Goal: Information Seeking & Learning: Compare options

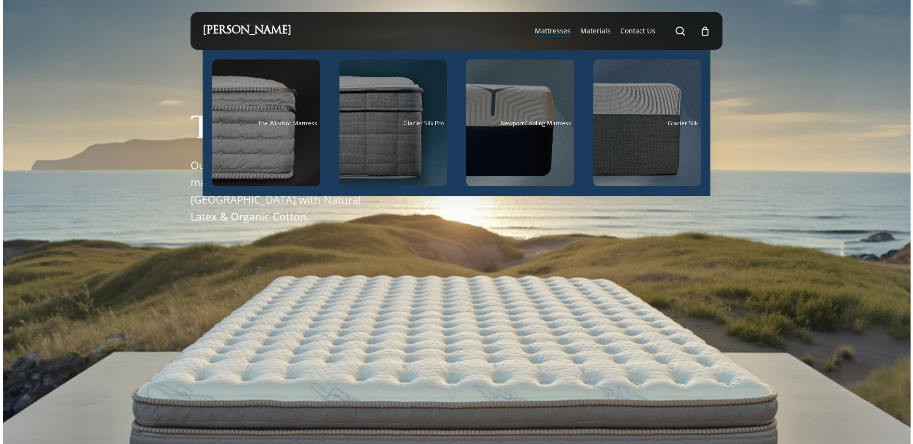
click at [544, 33] on span "Mattresses" at bounding box center [553, 30] width 36 height 9
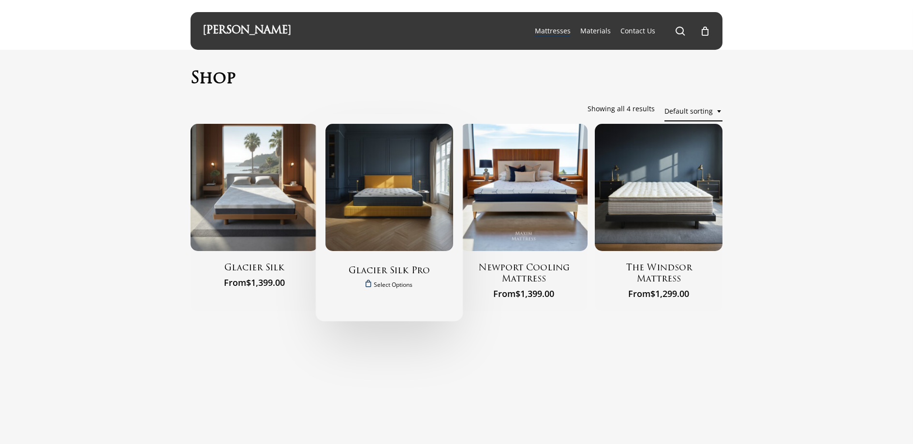
scroll to position [50, 0]
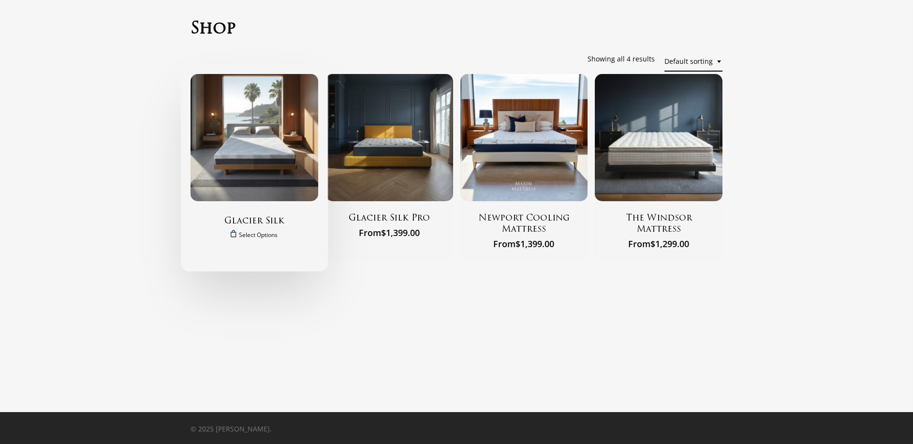
click at [208, 109] on img "Glacier Silk" at bounding box center [255, 138] width 128 height 128
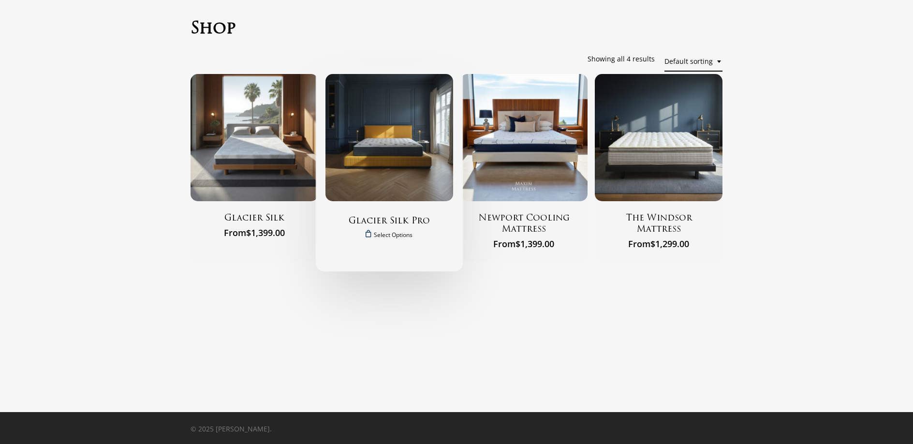
click at [391, 187] on img "Glacier Silk Pro" at bounding box center [390, 138] width 128 height 128
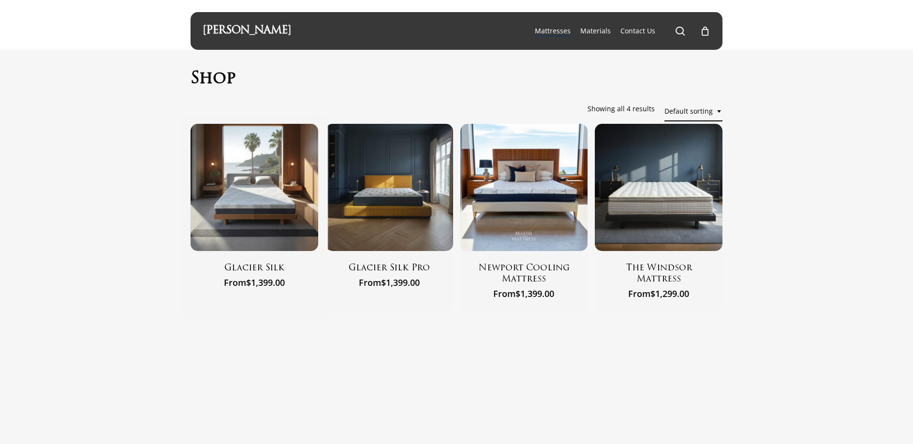
scroll to position [50, 0]
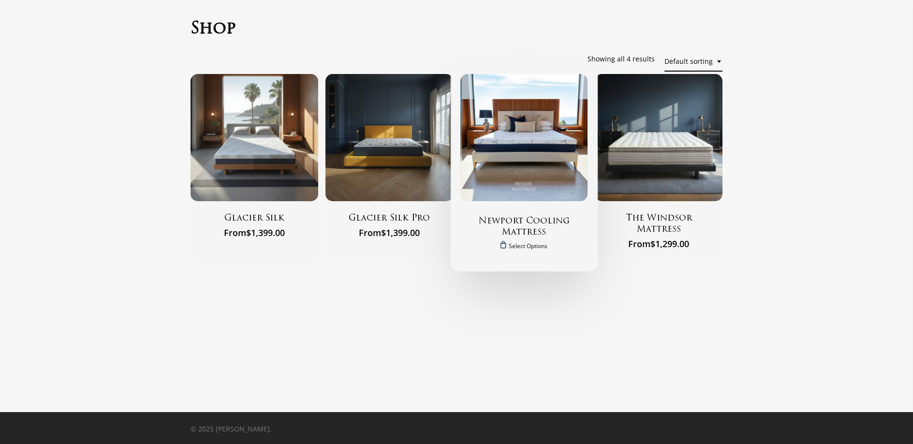
click at [504, 178] on img "Newport Cooling Mattress" at bounding box center [525, 138] width 128 height 128
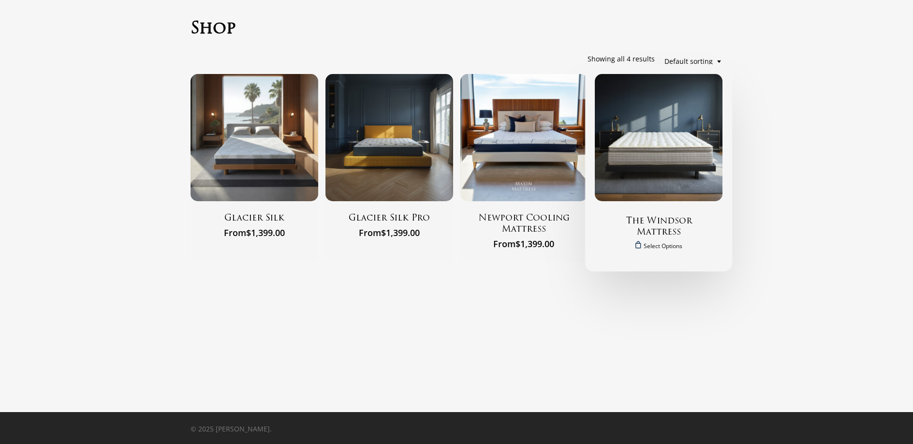
click at [663, 139] on img "The Windsor Mattress" at bounding box center [659, 138] width 128 height 128
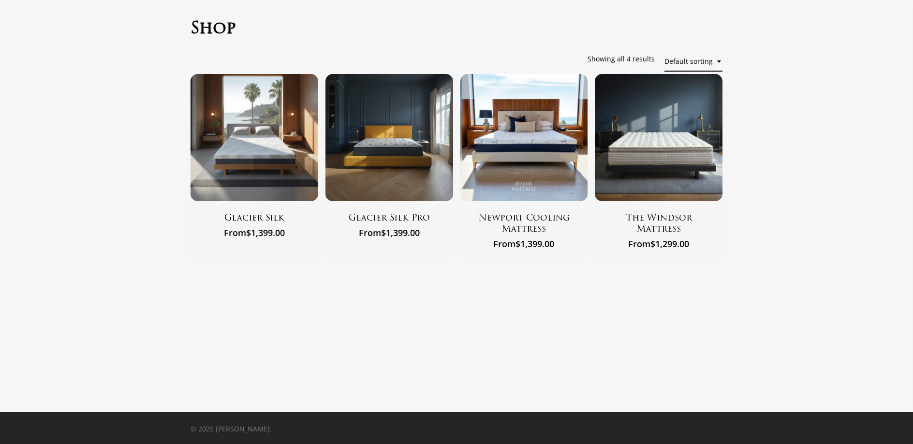
scroll to position [0, 0]
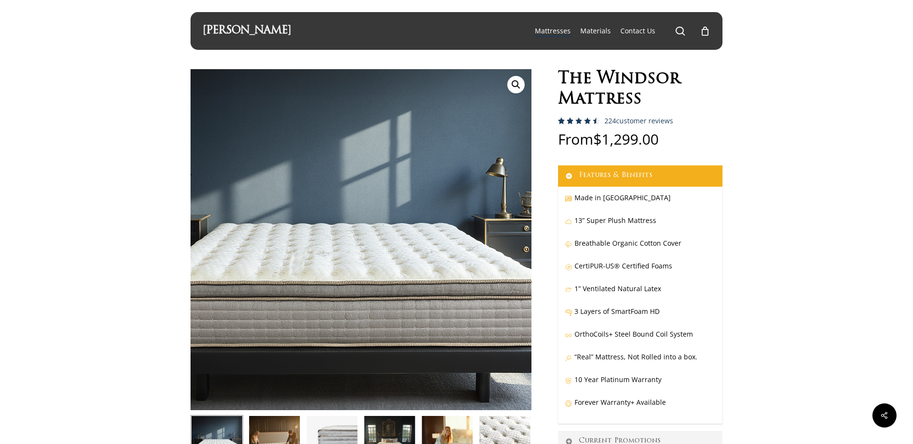
click at [415, 230] on img at bounding box center [339, 244] width 484 height 484
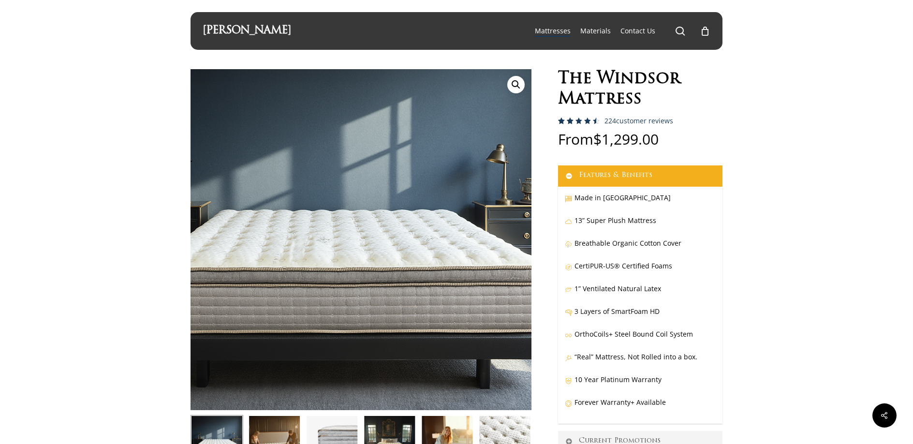
click at [414, 262] on img at bounding box center [339, 231] width 484 height 484
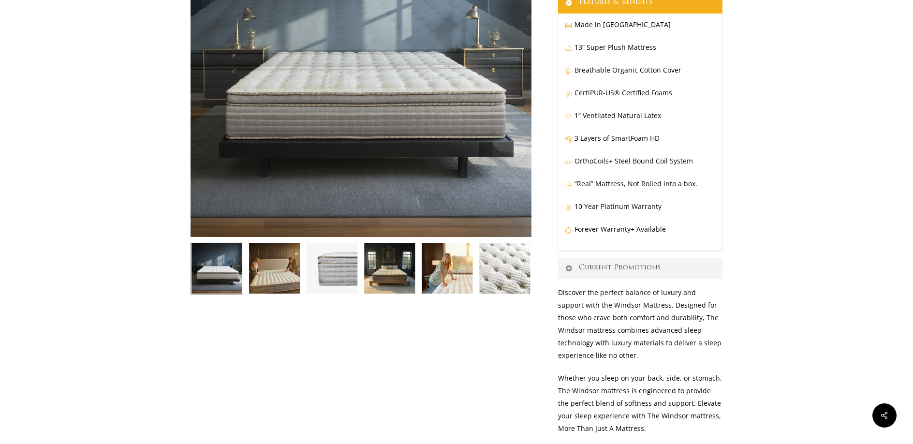
scroll to position [178, 0]
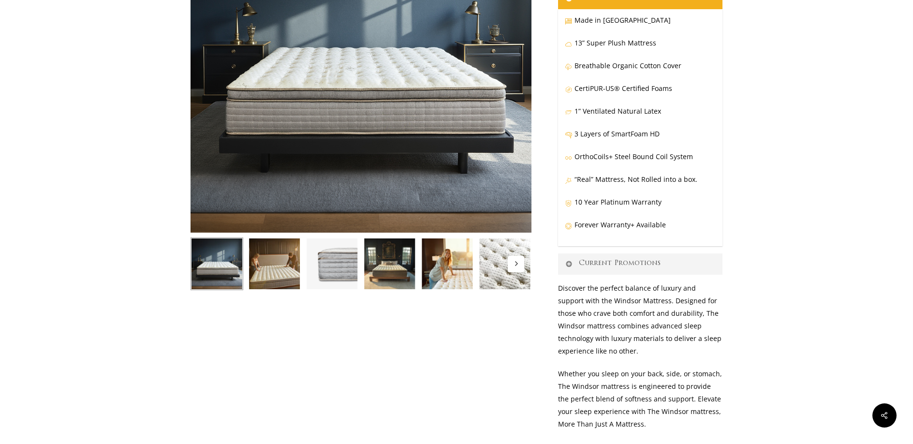
click at [503, 276] on img at bounding box center [505, 264] width 53 height 53
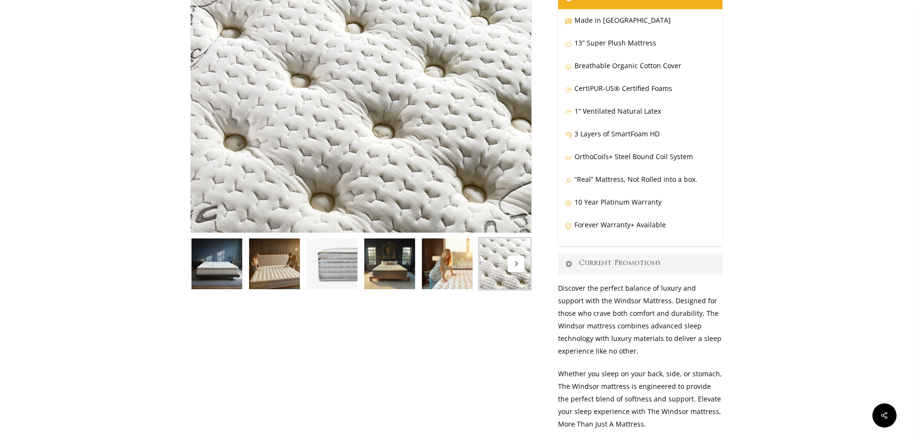
click at [274, 281] on img at bounding box center [274, 264] width 53 height 53
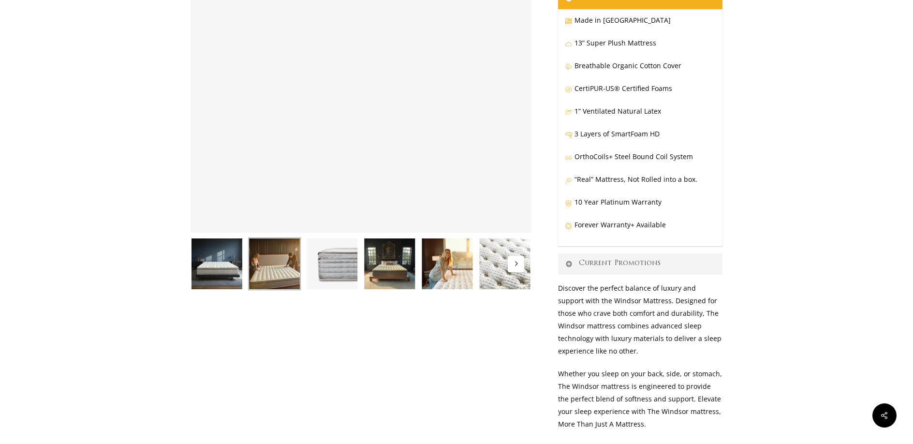
click at [455, 277] on img at bounding box center [447, 264] width 53 height 53
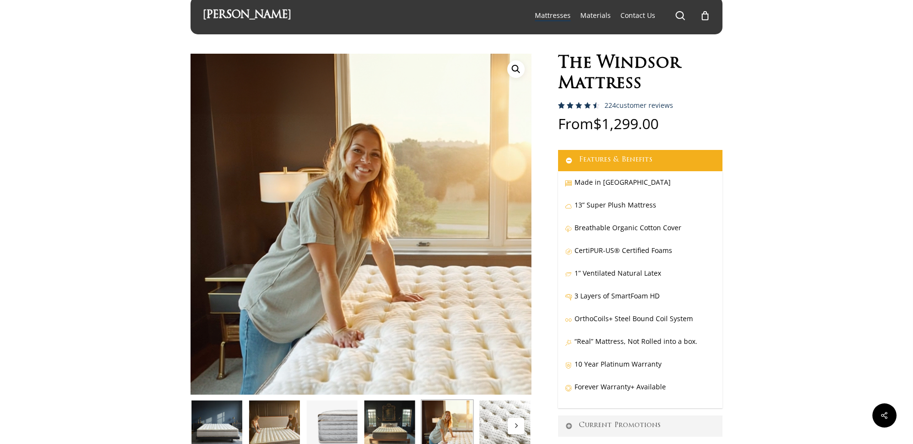
scroll to position [0, 0]
